Goal: Find specific page/section: Find specific page/section

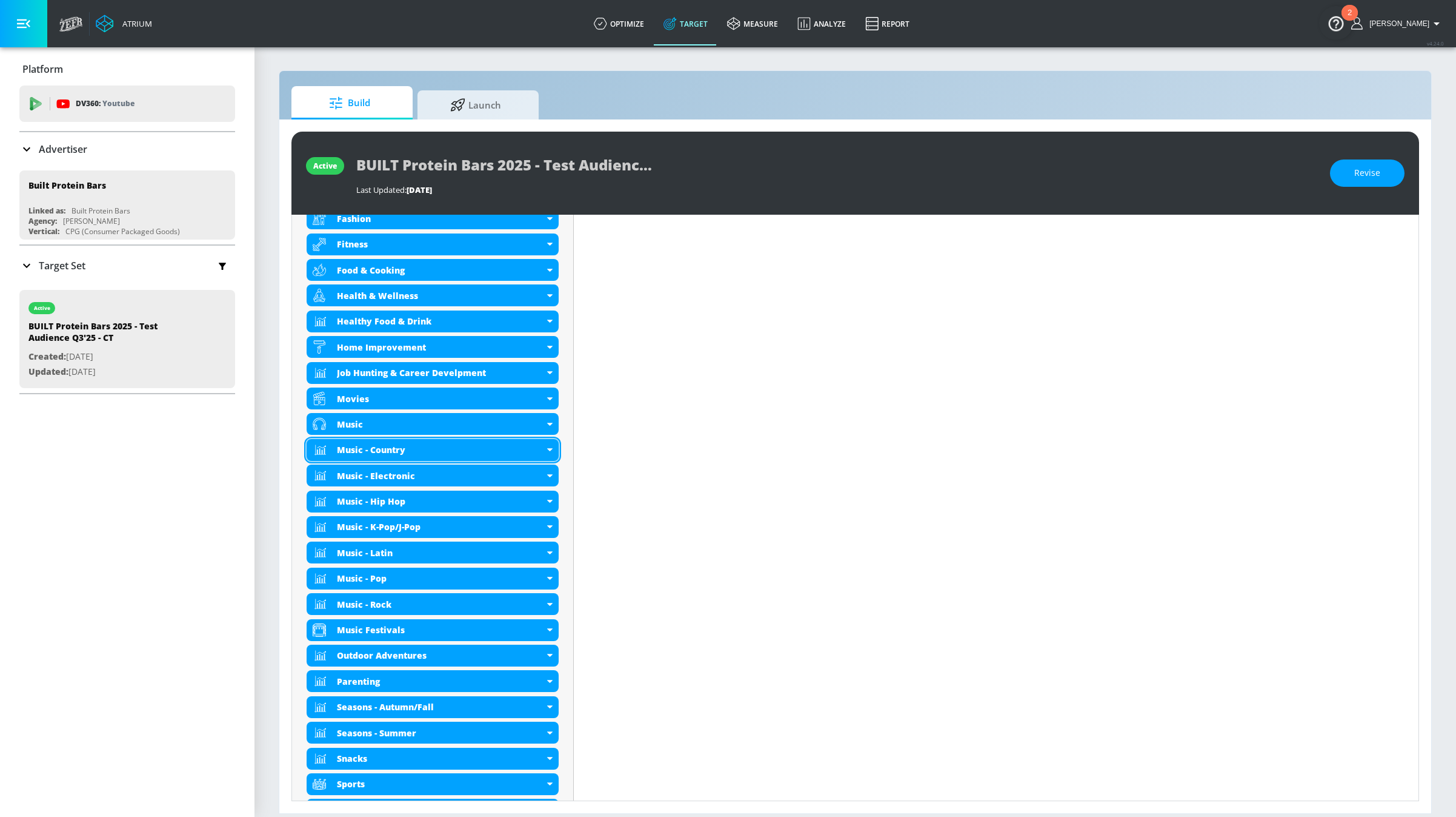
scroll to position [606, 0]
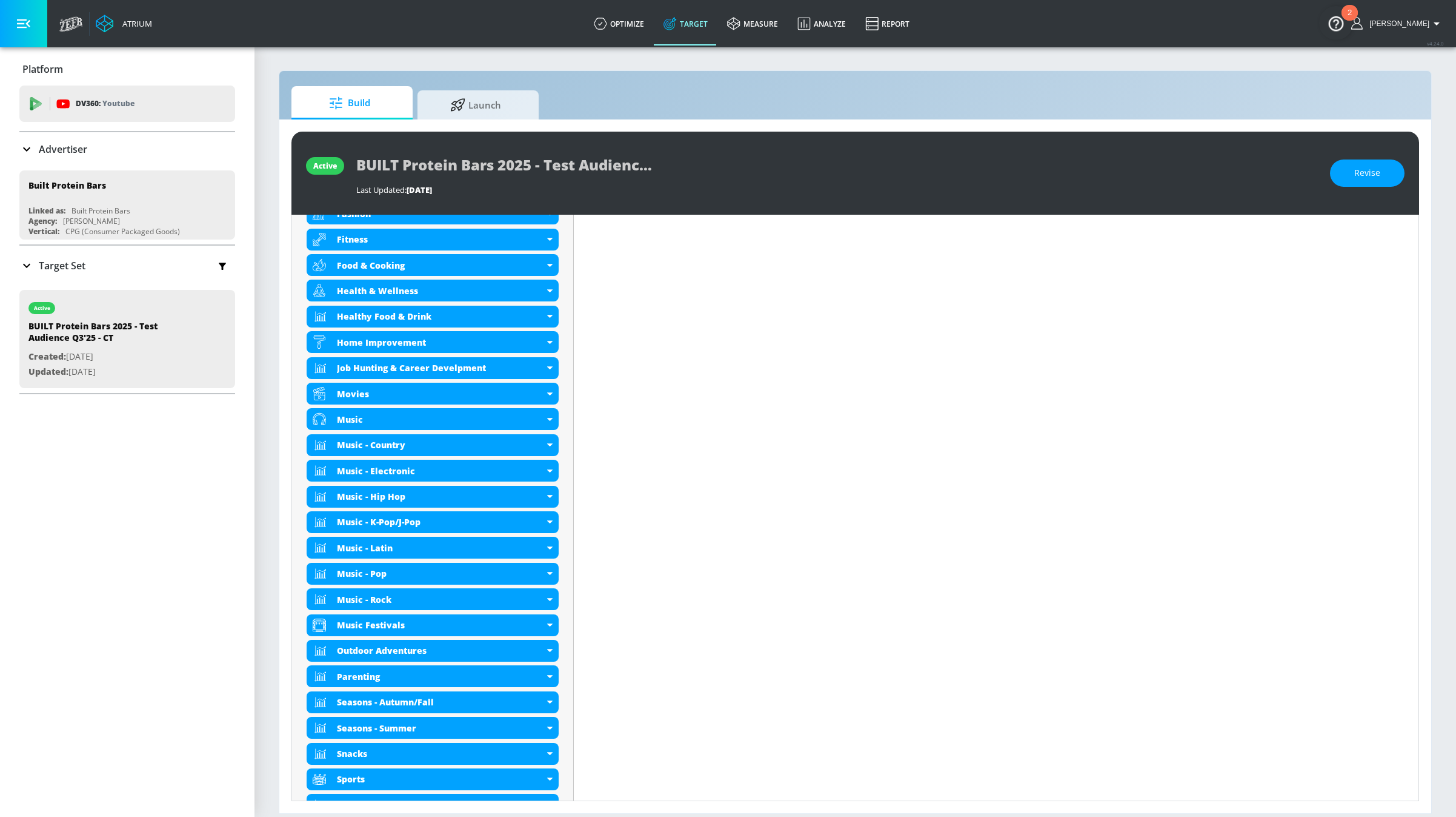
click at [72, 148] on p "Advertiser" at bounding box center [63, 149] width 48 height 13
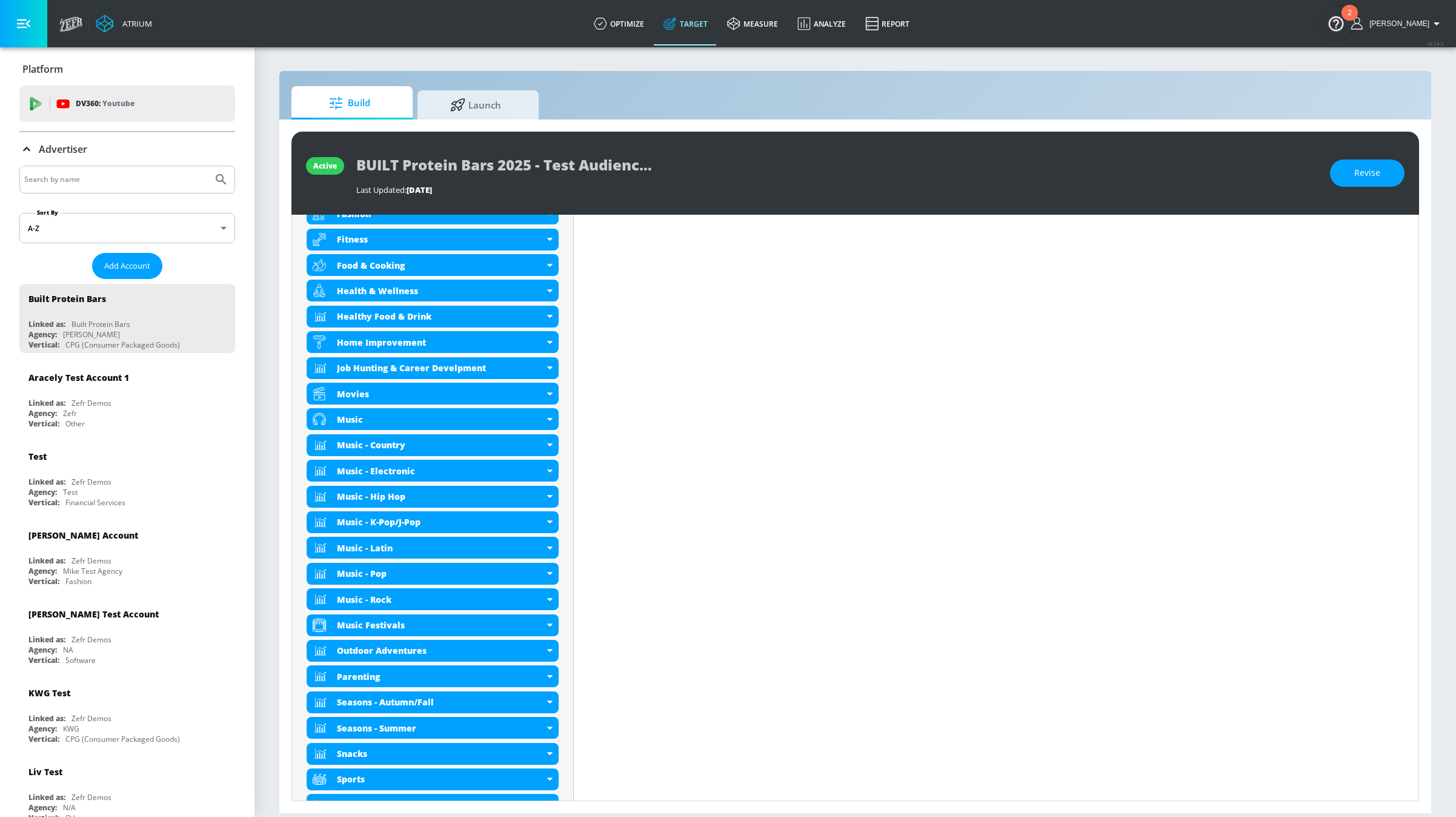
click at [62, 177] on input "Search by name" at bounding box center [116, 179] width 184 height 16
paste input "6702705274"
type input "6702705274"
click at [208, 166] on button "Submit Search" at bounding box center [221, 179] width 27 height 27
click at [70, 180] on input "6702705274" at bounding box center [116, 179] width 184 height 16
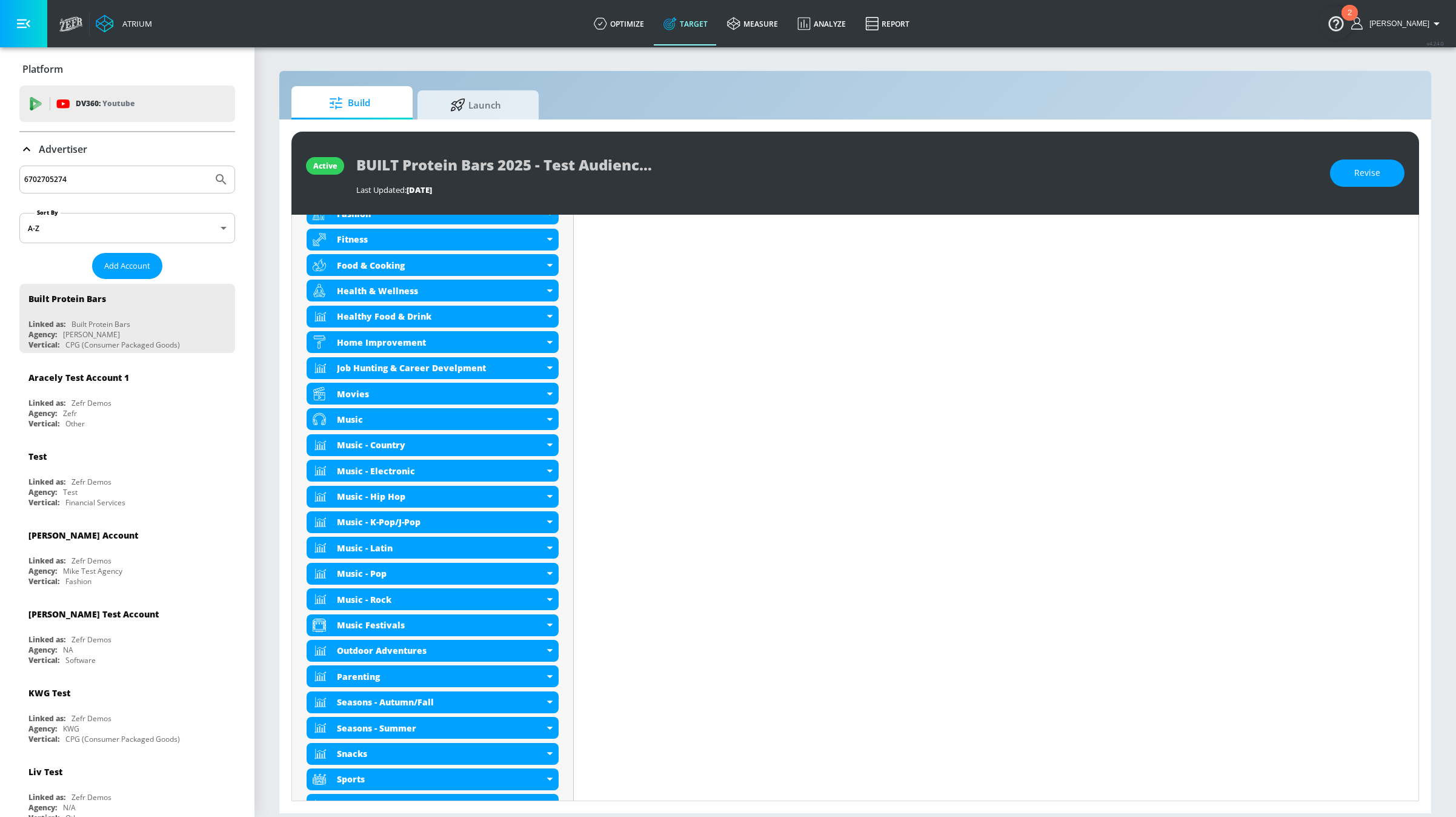
click at [208, 166] on button "Submit Search" at bounding box center [221, 179] width 27 height 27
click at [213, 172] on button "Submit Search" at bounding box center [221, 179] width 27 height 27
